Goal: Information Seeking & Learning: Learn about a topic

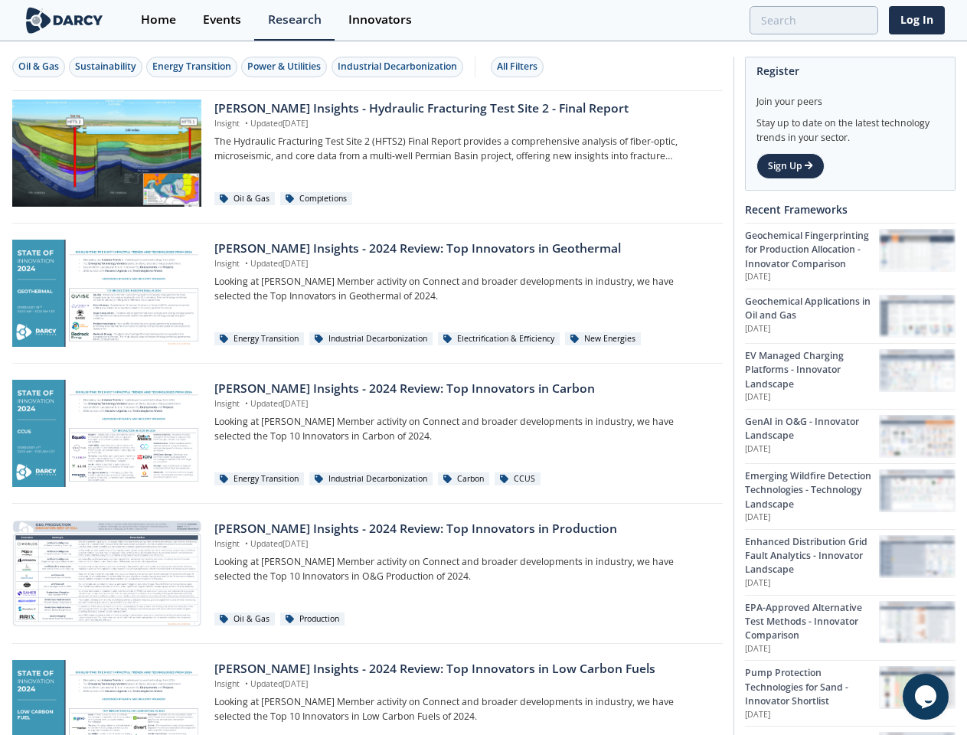
click at [39, 67] on div "Oil & Gas" at bounding box center [38, 67] width 41 height 14
click at [106, 67] on div "Sustainability" at bounding box center [105, 67] width 61 height 14
click at [193, 67] on div "Energy Transition" at bounding box center [191, 67] width 79 height 14
click at [286, 67] on div "Power & Utilities" at bounding box center [284, 67] width 74 height 14
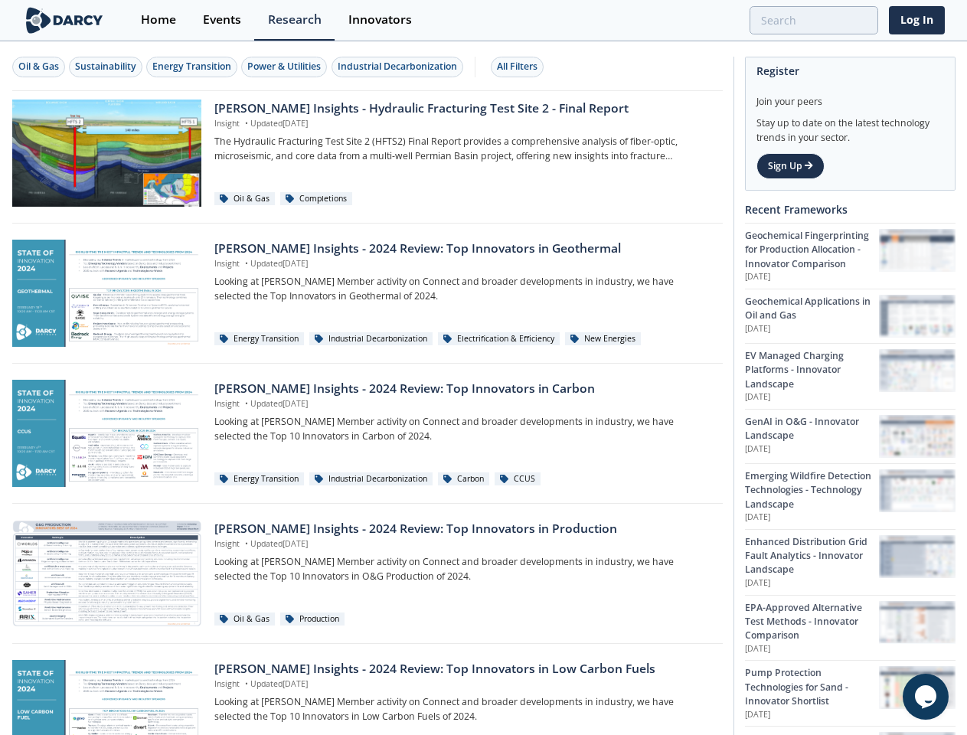
click at [400, 67] on div "Industrial Decarbonization" at bounding box center [397, 67] width 119 height 14
click at [521, 67] on div "All Filters" at bounding box center [517, 67] width 41 height 14
click at [926, 697] on icon "$i18n('chat', 'chat_widget')" at bounding box center [925, 696] width 21 height 23
